Goal: Obtain resource: Obtain resource

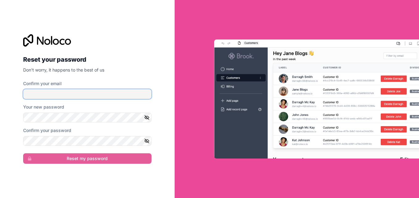
click at [111, 90] on input "Confirm your email" at bounding box center [87, 94] width 128 height 10
type input "[EMAIL_ADDRESS][DOMAIN_NAME]"
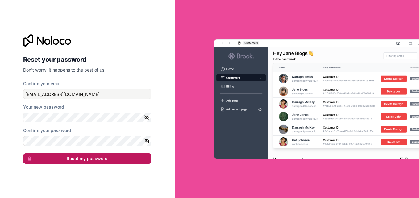
click at [94, 159] on button "Reset my password" at bounding box center [87, 158] width 128 height 10
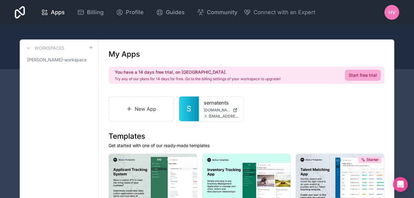
drag, startPoint x: 398, startPoint y: 0, endPoint x: 226, endPoint y: 54, distance: 180.9
click at [226, 54] on div "My Apps" at bounding box center [247, 54] width 276 height 10
click at [230, 106] on icon at bounding box center [232, 106] width 5 height 5
click at [206, 113] on div "sernatents sernatents.noloco.co compras@sernatents.com" at bounding box center [221, 109] width 45 height 25
click at [209, 109] on span "[DOMAIN_NAME]" at bounding box center [217, 110] width 27 height 5
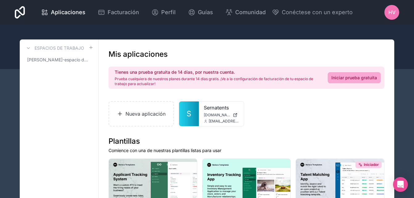
click at [389, 8] on div "HV" at bounding box center [392, 12] width 15 height 15
drag, startPoint x: 380, startPoint y: 140, endPoint x: 389, endPoint y: 105, distance: 36.2
click at [380, 138] on h1 "Plantillas" at bounding box center [247, 141] width 276 height 10
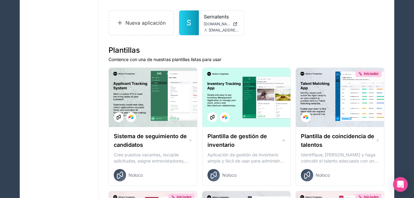
scroll to position [89, 0]
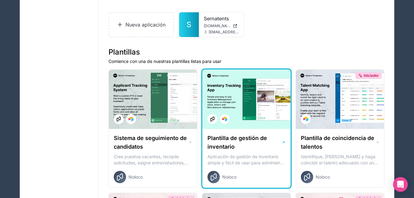
click at [237, 146] on h1 "Plantilla de gestión de inventario" at bounding box center [245, 142] width 74 height 17
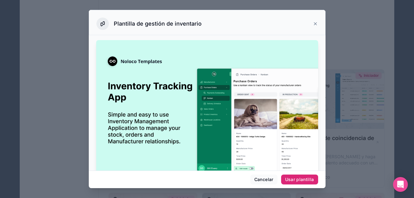
click at [292, 179] on div "Usar plantilla" at bounding box center [299, 180] width 29 height 6
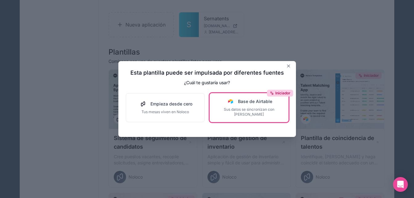
click at [244, 105] on span "Base de Airtable" at bounding box center [255, 101] width 34 height 6
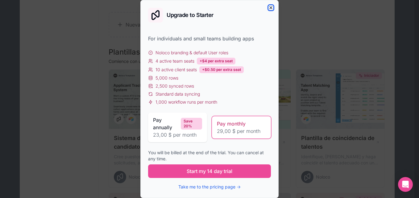
click at [269, 5] on icon "button" at bounding box center [270, 7] width 5 height 5
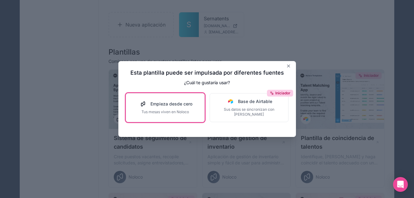
click at [139, 106] on div at bounding box center [143, 104] width 10 height 5
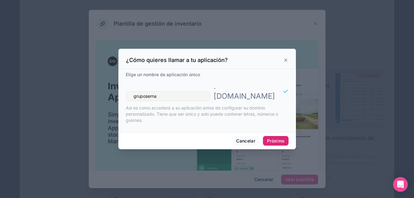
type input "gruposerna"
click at [282, 136] on button "Próximo" at bounding box center [275, 141] width 25 height 10
